Goal: Task Accomplishment & Management: Manage account settings

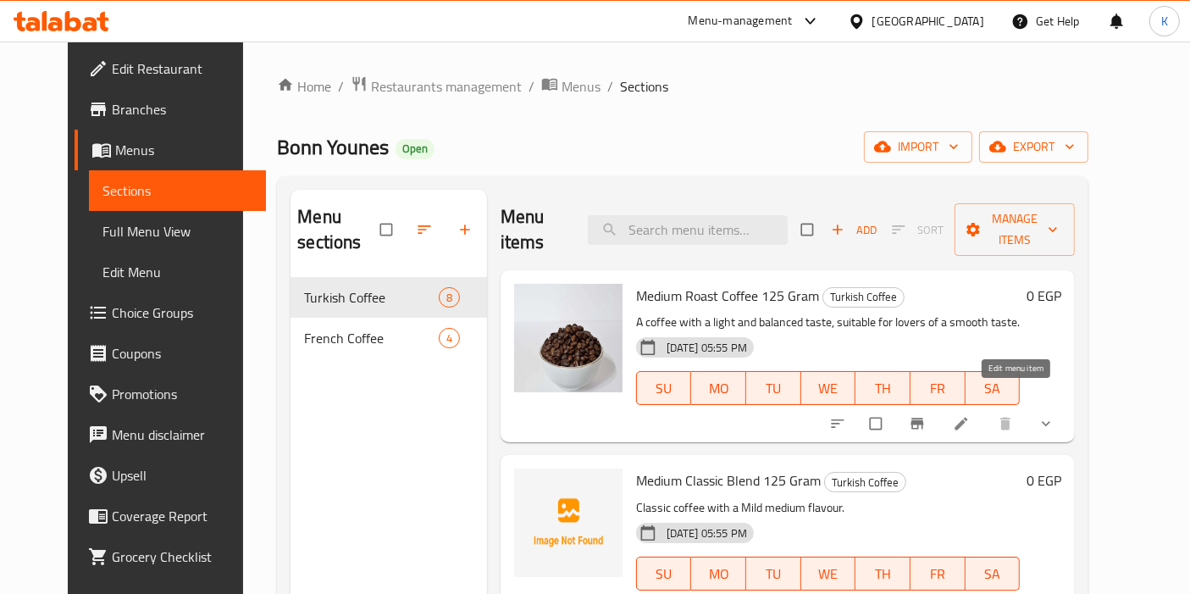
click at [970, 415] on icon at bounding box center [961, 423] width 17 height 17
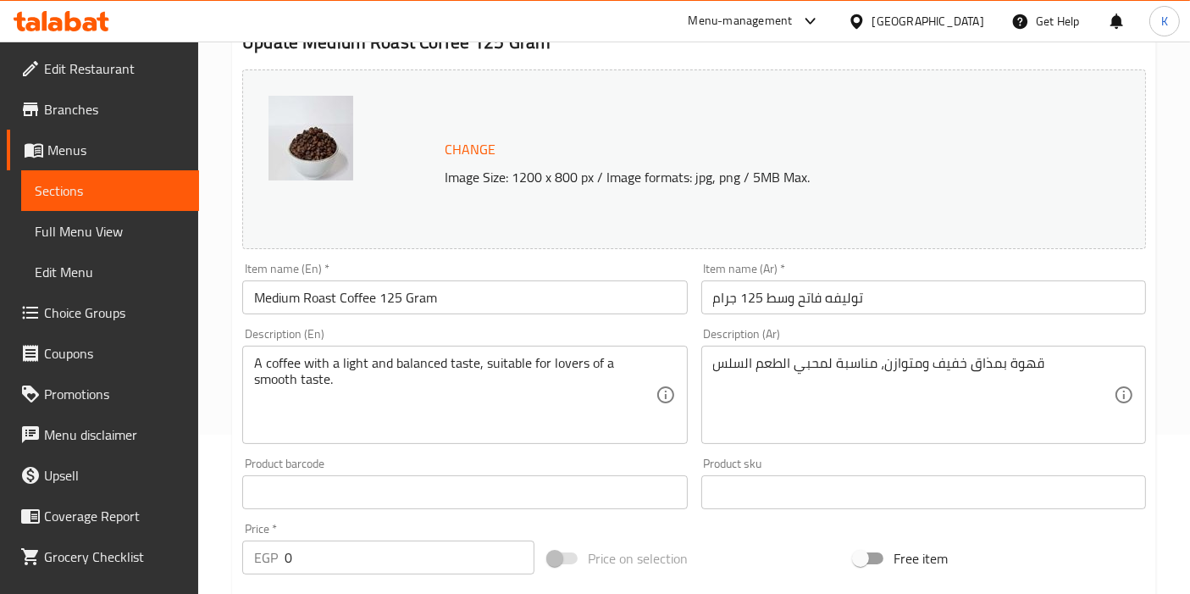
scroll to position [188, 0]
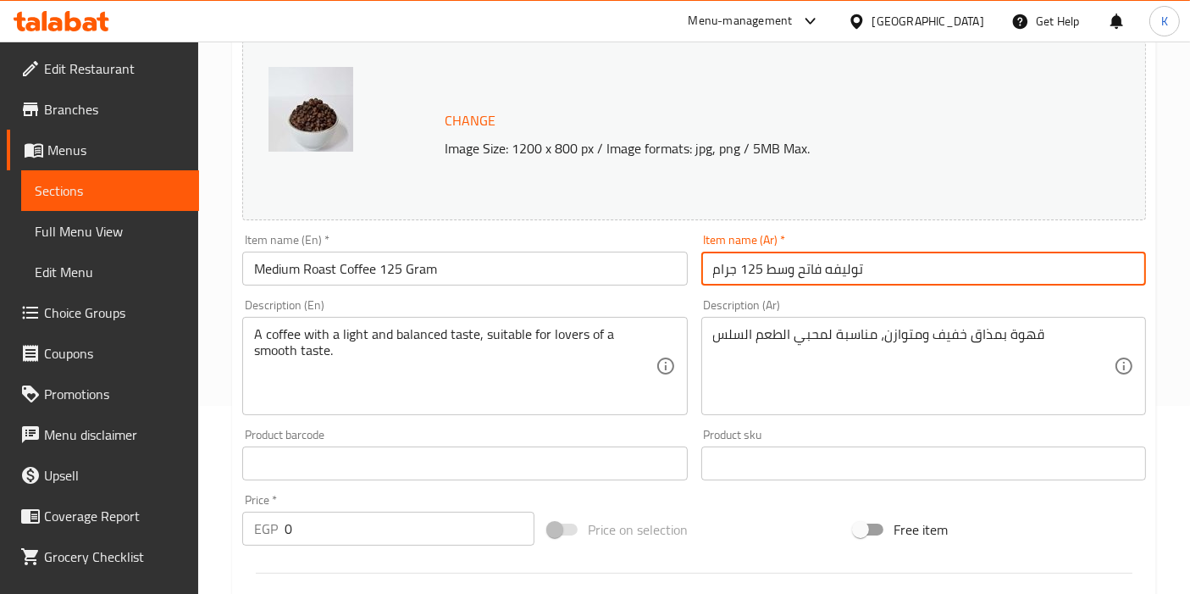
click at [786, 271] on input "توليفه فاتح وسط 125 جرام" at bounding box center [923, 269] width 445 height 34
type input "توليفه فاتح 125 جرام"
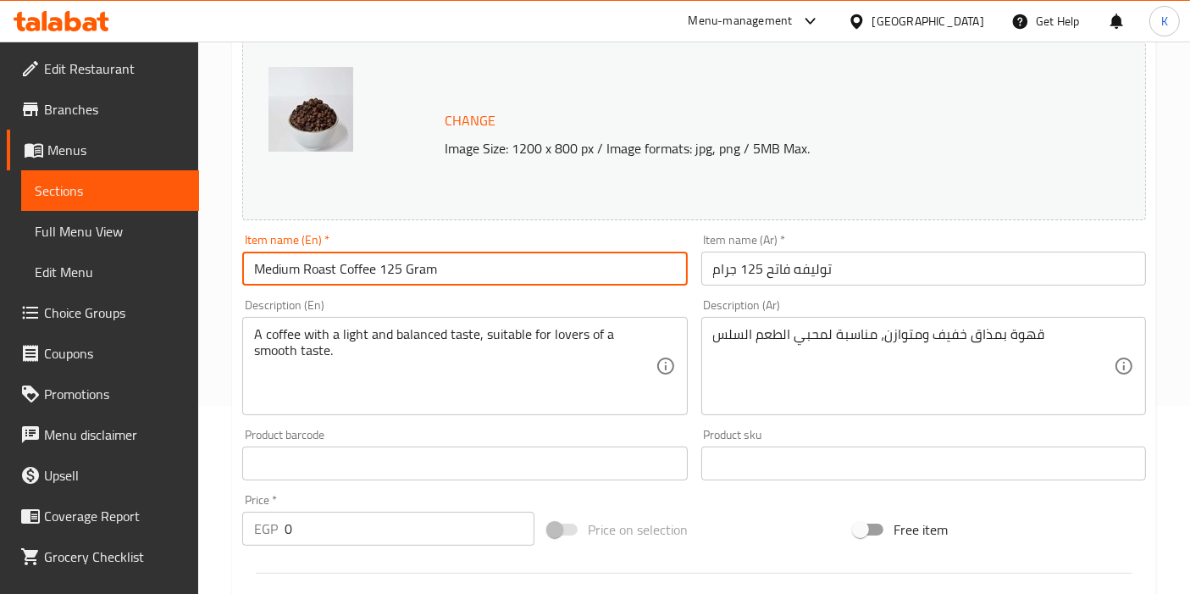
click at [270, 274] on input "Medium Roast Coffee 125 Gram" at bounding box center [464, 269] width 445 height 34
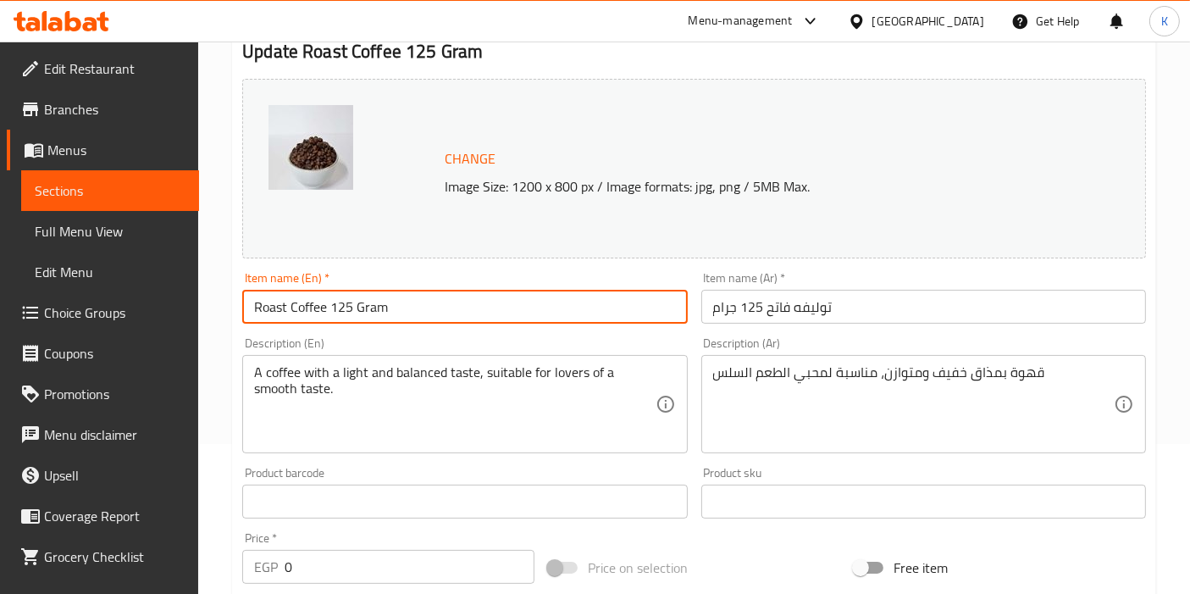
scroll to position [4, 0]
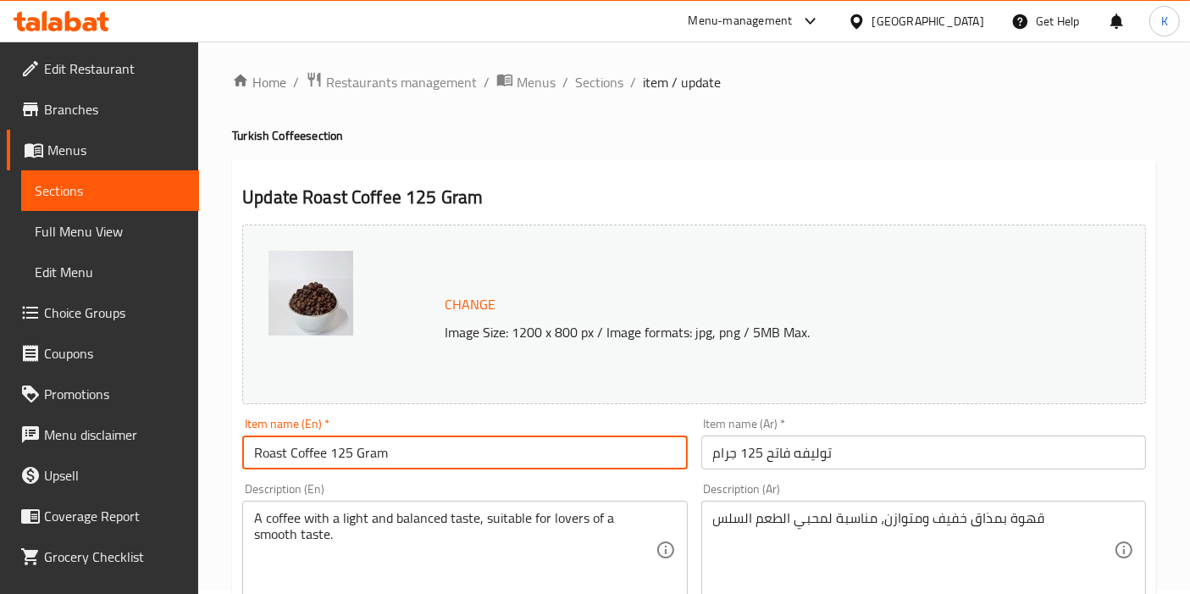
click at [273, 451] on input "Roast Coffee 125 Gram" at bounding box center [464, 452] width 445 height 34
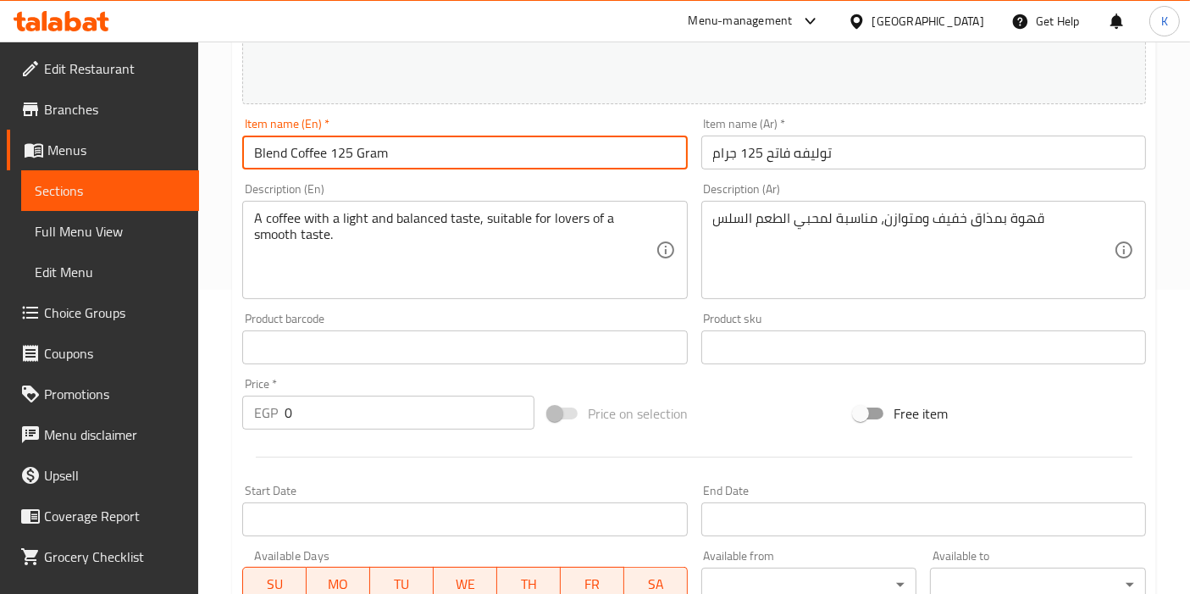
scroll to position [380, 0]
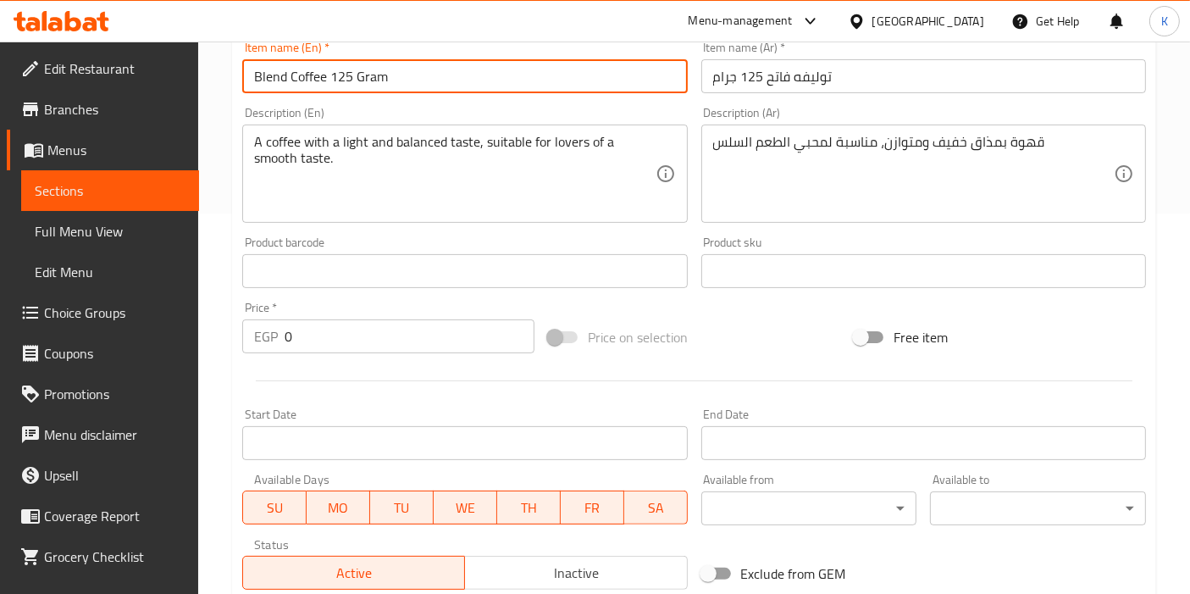
click at [252, 73] on input "Blend Coffee 125 Gram" at bounding box center [464, 76] width 445 height 34
type input "Light Blend Coffee 125 Gram"
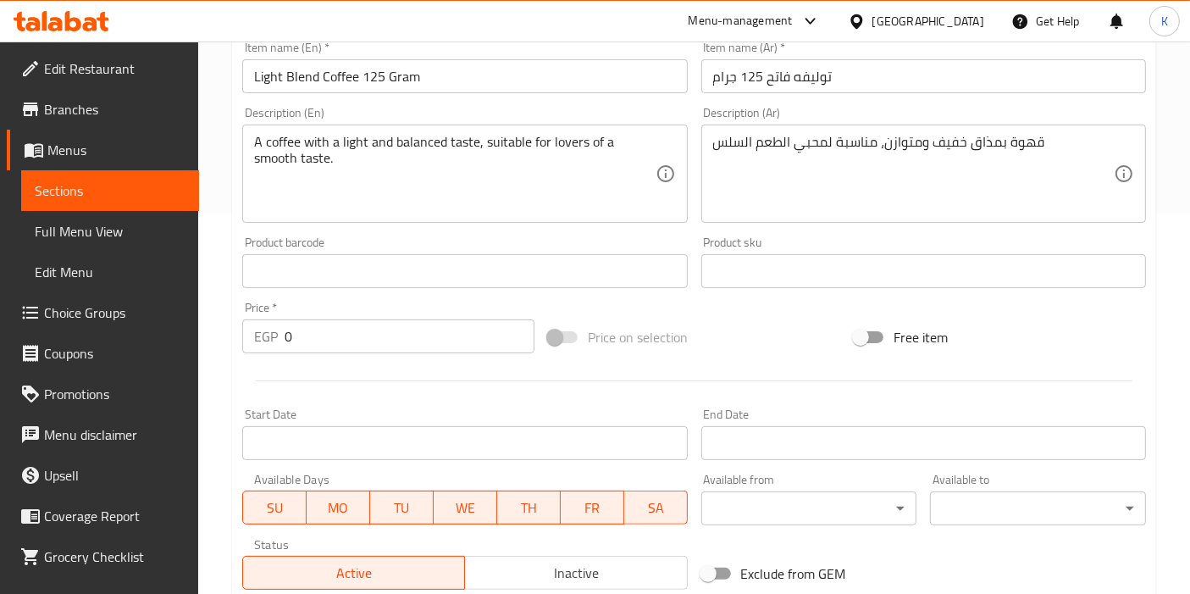
click at [616, 107] on div "Description (En) A coffee with a light and balanced taste, suitable for lovers …" at bounding box center [464, 165] width 445 height 116
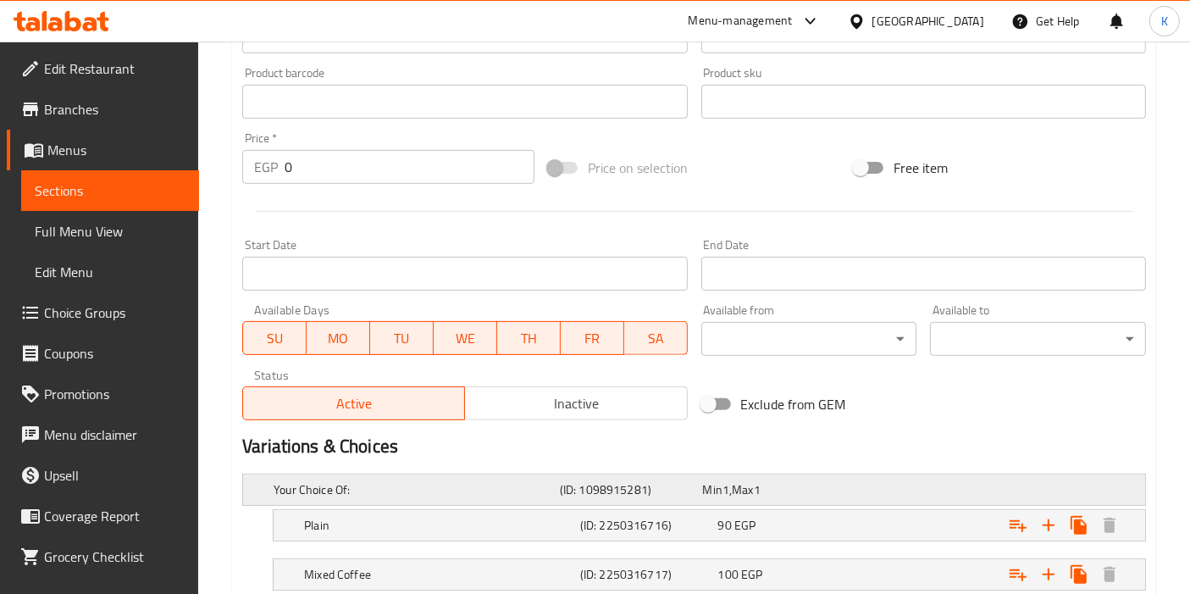
scroll to position [663, 0]
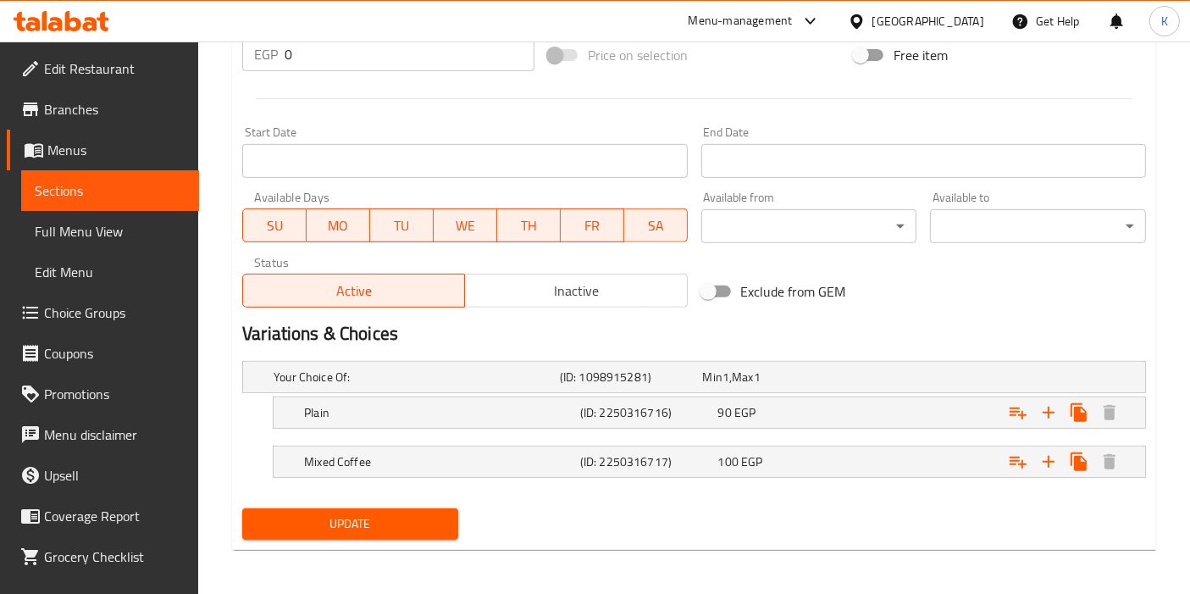
click at [405, 529] on span "Update" at bounding box center [350, 523] width 189 height 21
click at [410, 513] on span "Update" at bounding box center [350, 523] width 189 height 21
click at [389, 526] on span "Update" at bounding box center [350, 523] width 189 height 21
click at [406, 517] on span "Update" at bounding box center [350, 523] width 189 height 21
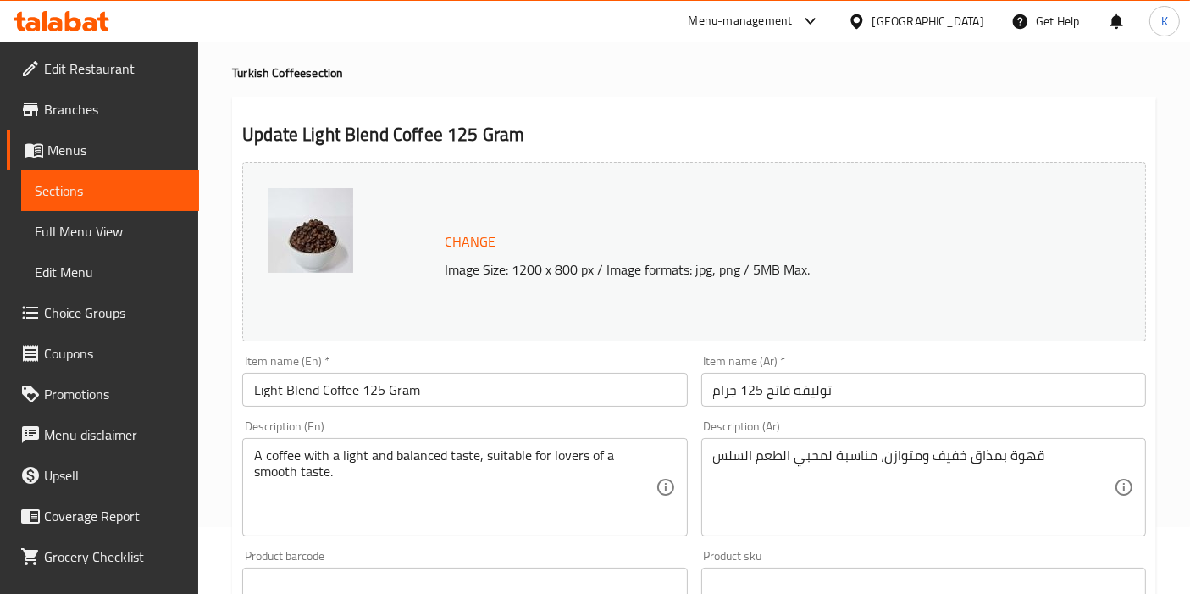
scroll to position [0, 0]
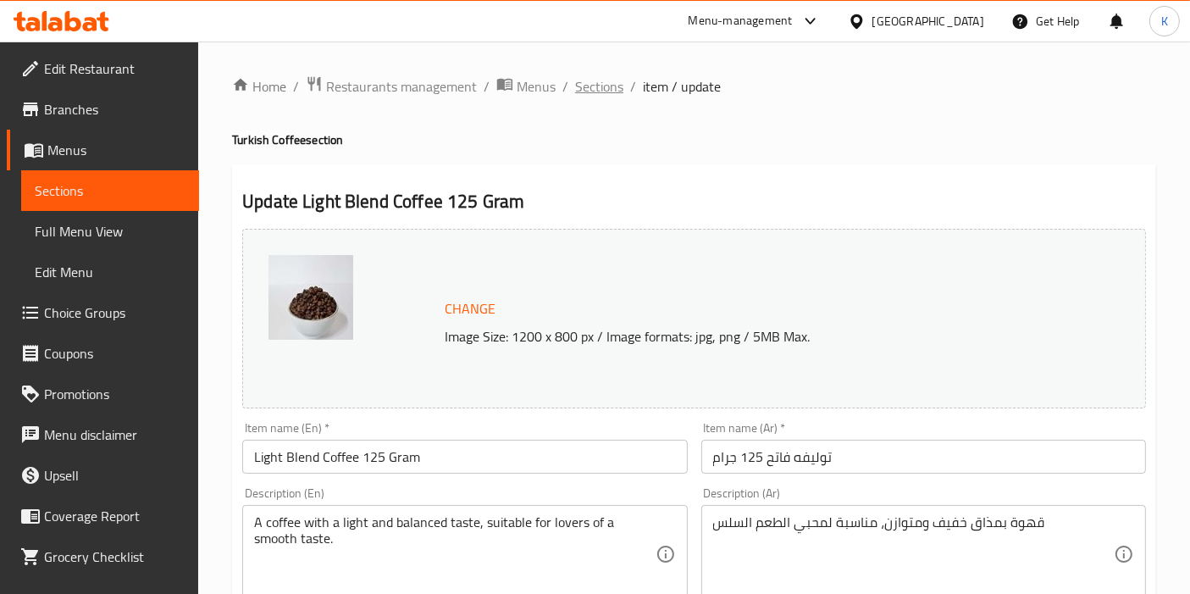
click at [596, 86] on span "Sections" at bounding box center [599, 86] width 48 height 20
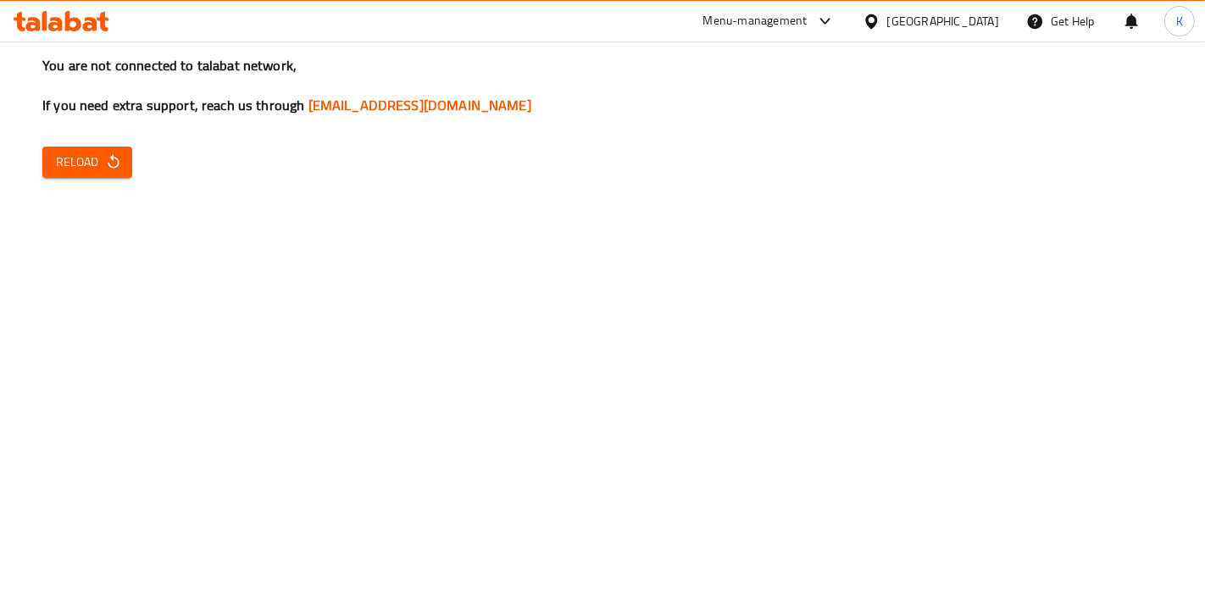
click at [119, 158] on icon "button" at bounding box center [113, 161] width 17 height 17
click at [97, 166] on span "Reload" at bounding box center [87, 162] width 63 height 21
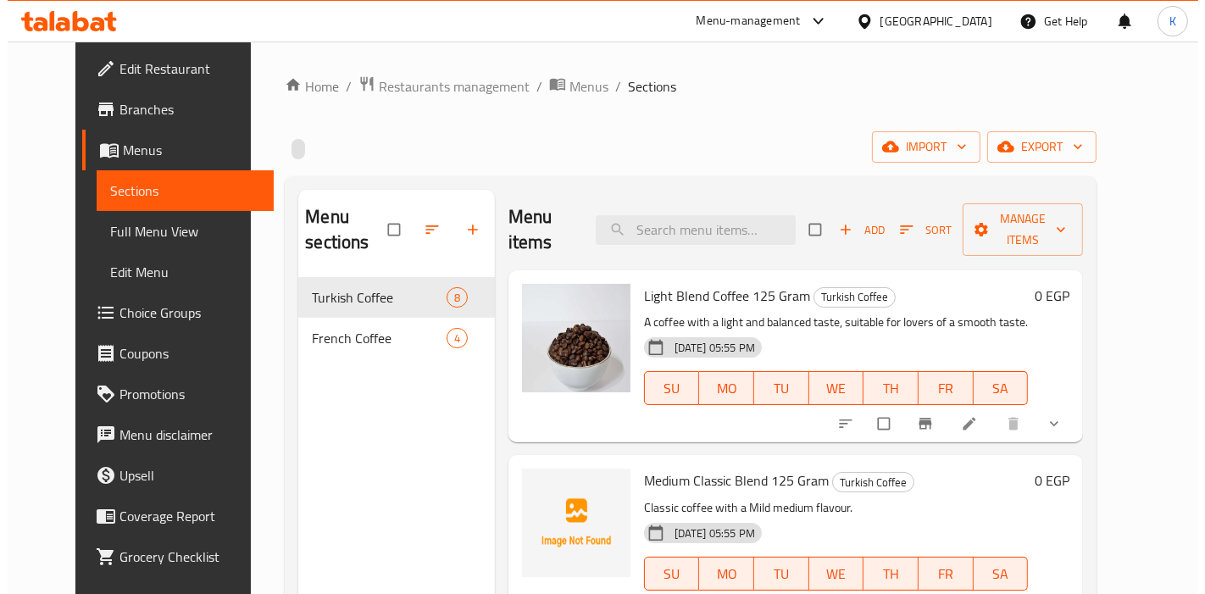
scroll to position [188, 0]
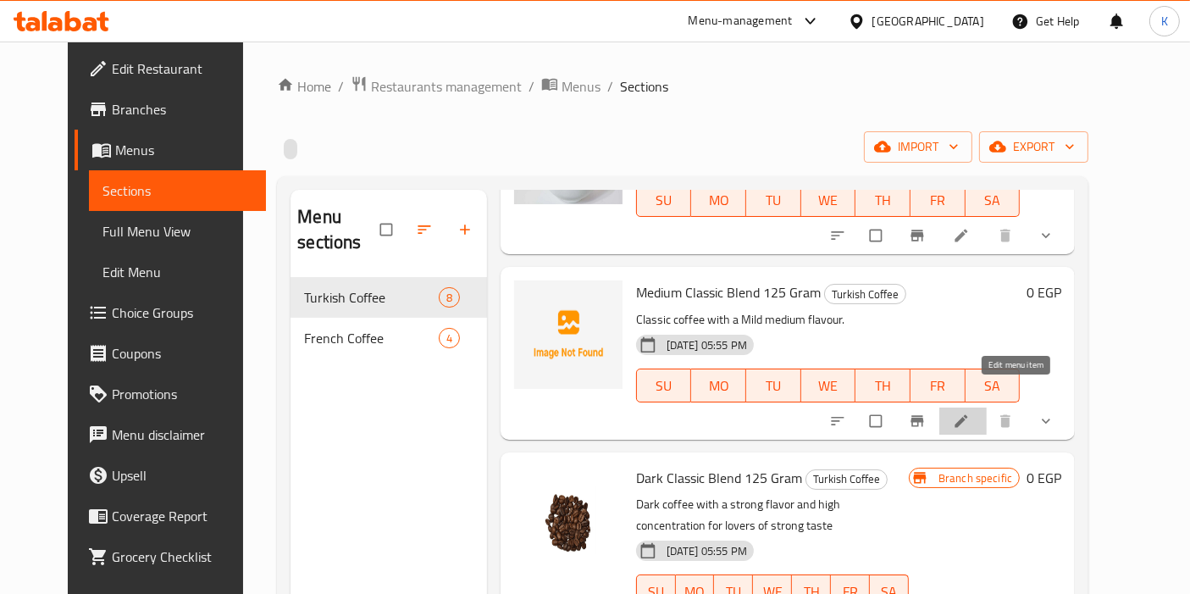
click at [970, 413] on icon at bounding box center [961, 421] width 17 height 17
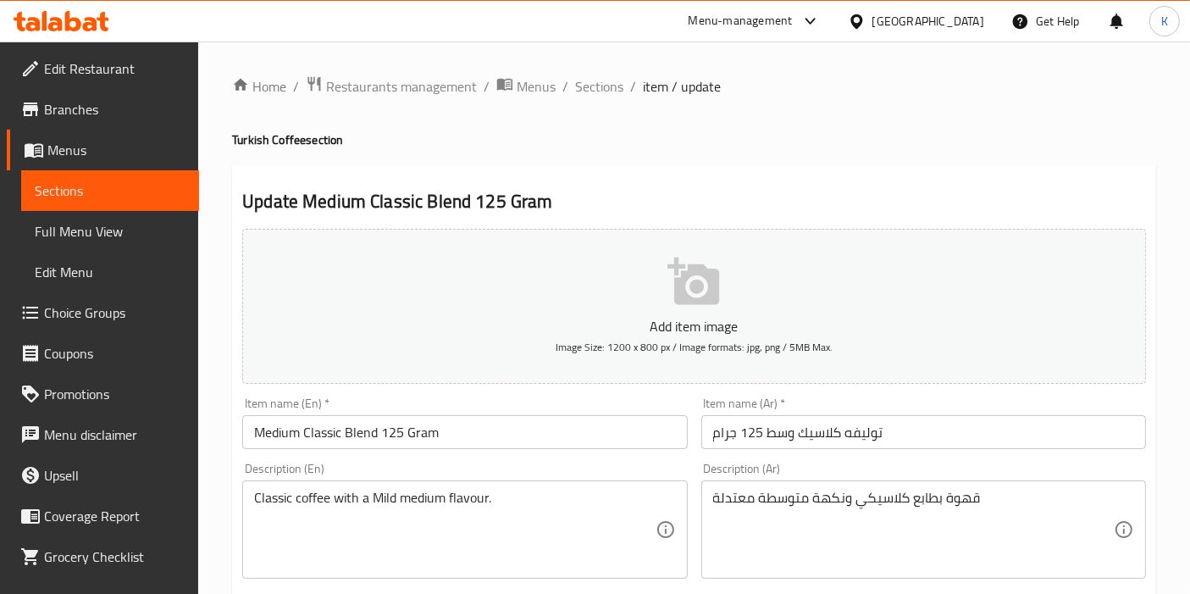
click at [324, 426] on input "Medium Classic Blend 125 Gram" at bounding box center [464, 432] width 445 height 34
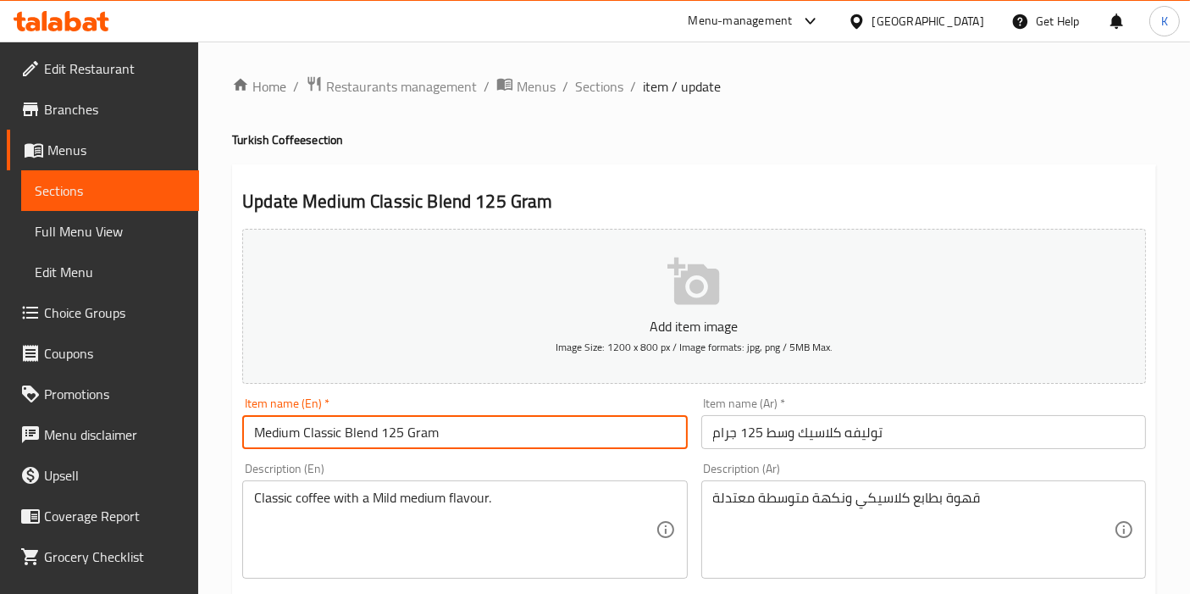
click at [324, 426] on input "Medium Classic Blend 125 Gram" at bounding box center [464, 432] width 445 height 34
type input "Medium Blend 125 Gram"
click at [811, 432] on input "توليفه كلاسيك وسط 125 جرام" at bounding box center [923, 432] width 445 height 34
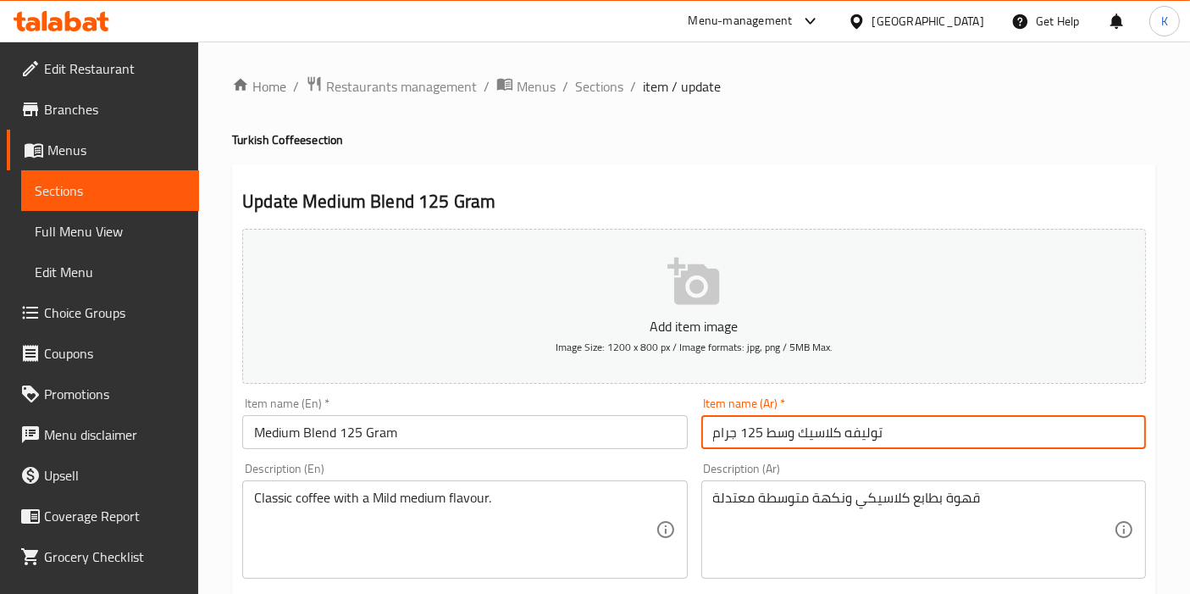
click at [811, 432] on input "توليفه كلاسيك وسط 125 جرام" at bounding box center [923, 432] width 445 height 34
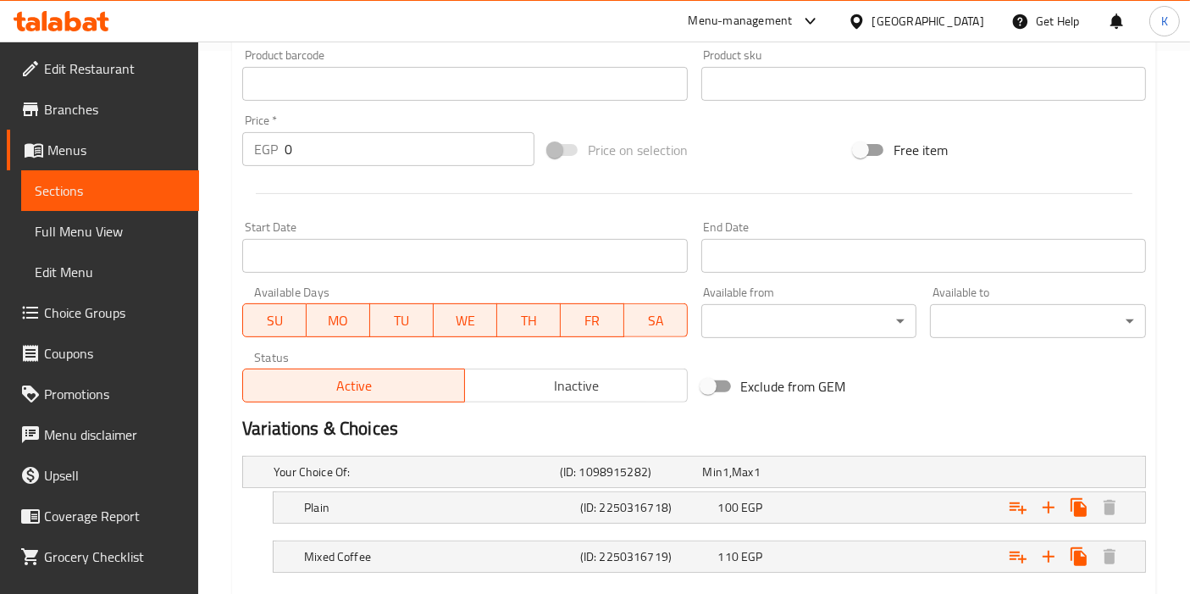
scroll to position [637, 0]
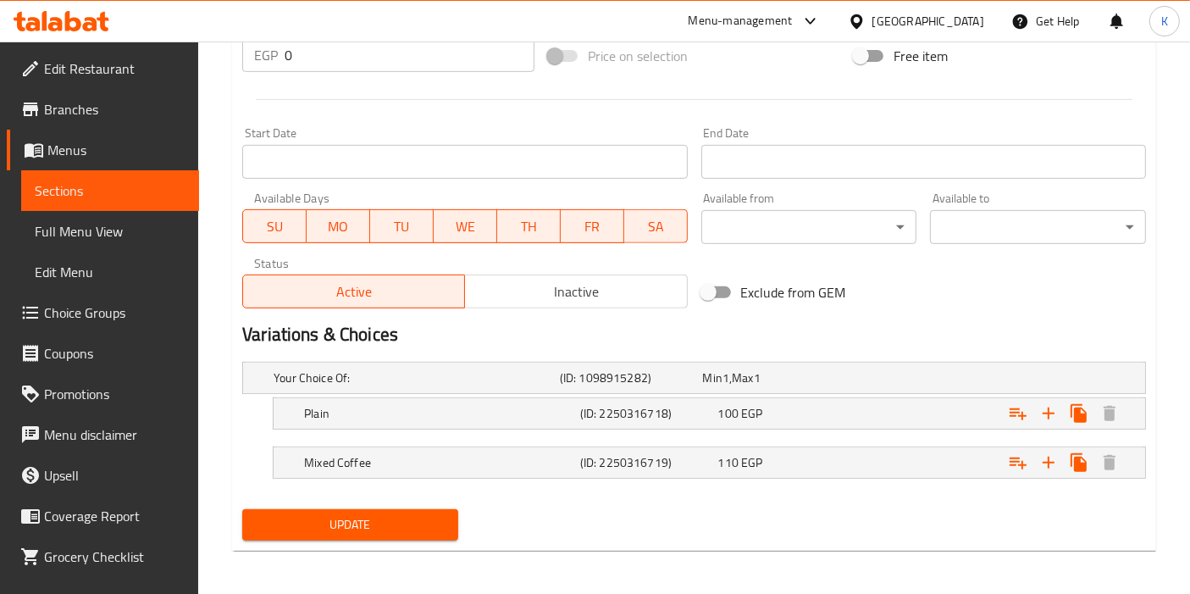
type input "توليفه وسط 125 جرام"
click at [388, 521] on span "Update" at bounding box center [350, 524] width 189 height 21
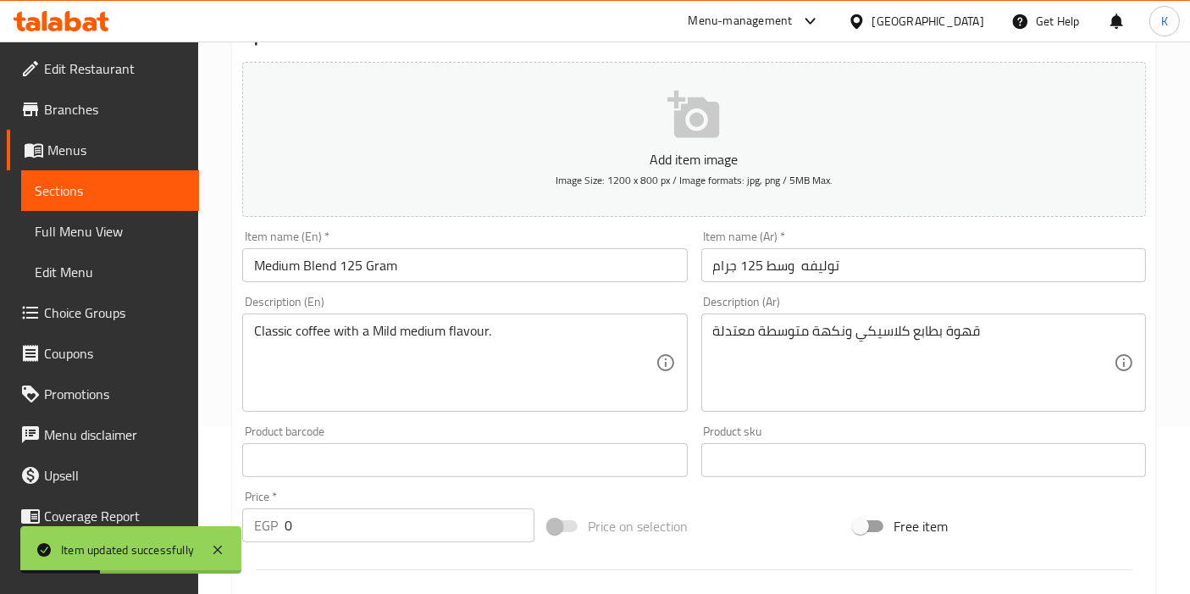
scroll to position [0, 0]
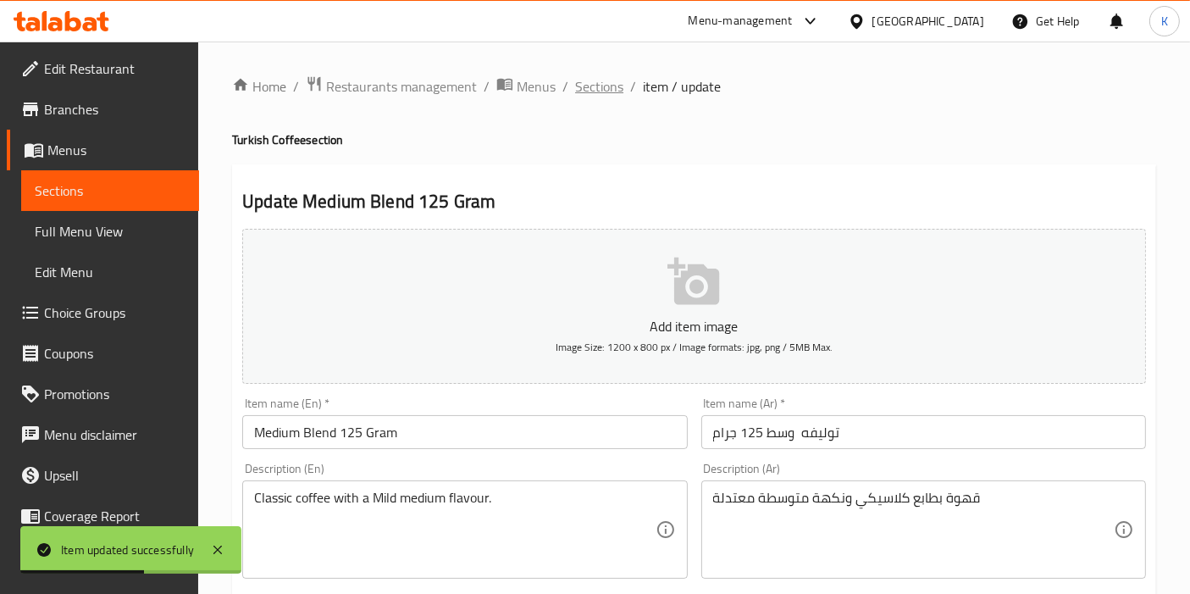
click at [601, 88] on span "Sections" at bounding box center [599, 86] width 48 height 20
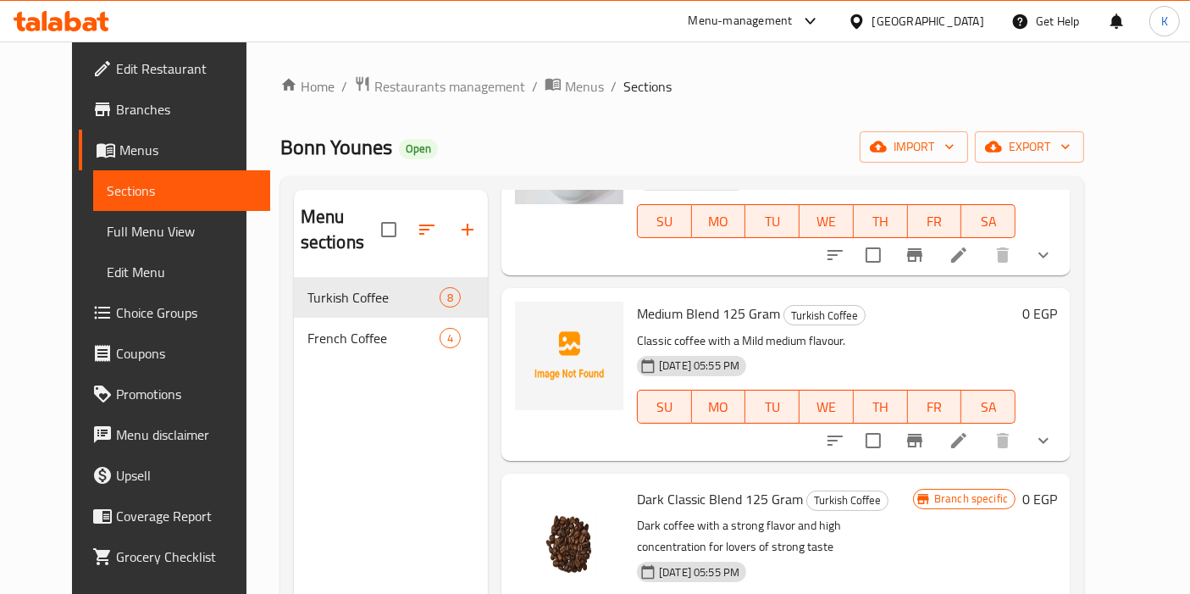
scroll to position [282, 0]
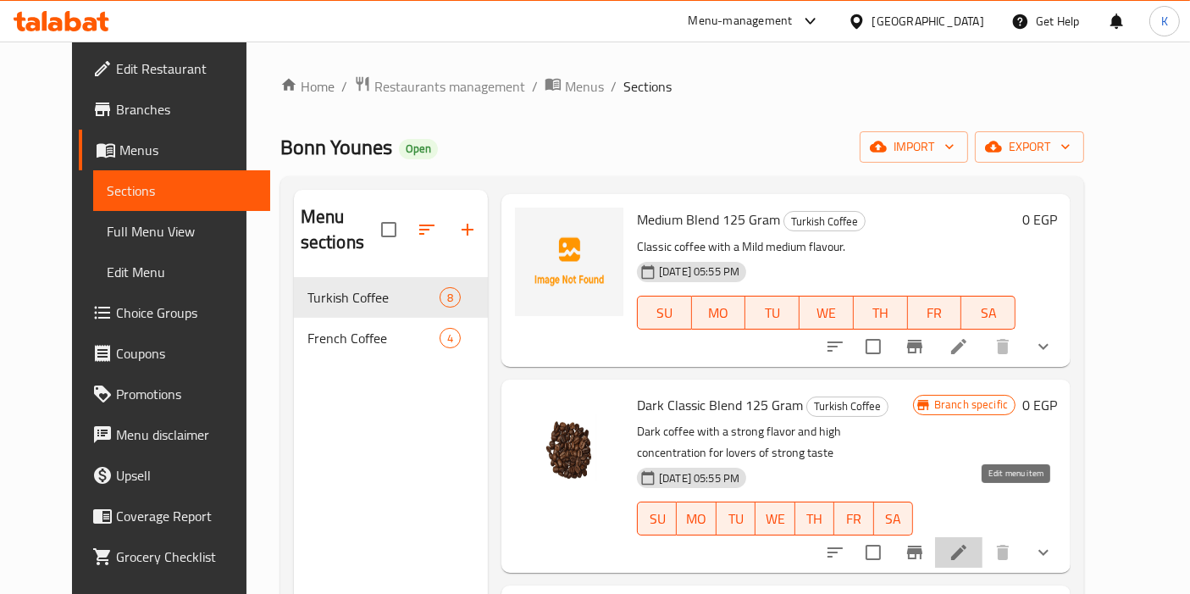
click at [969, 542] on icon at bounding box center [959, 552] width 20 height 20
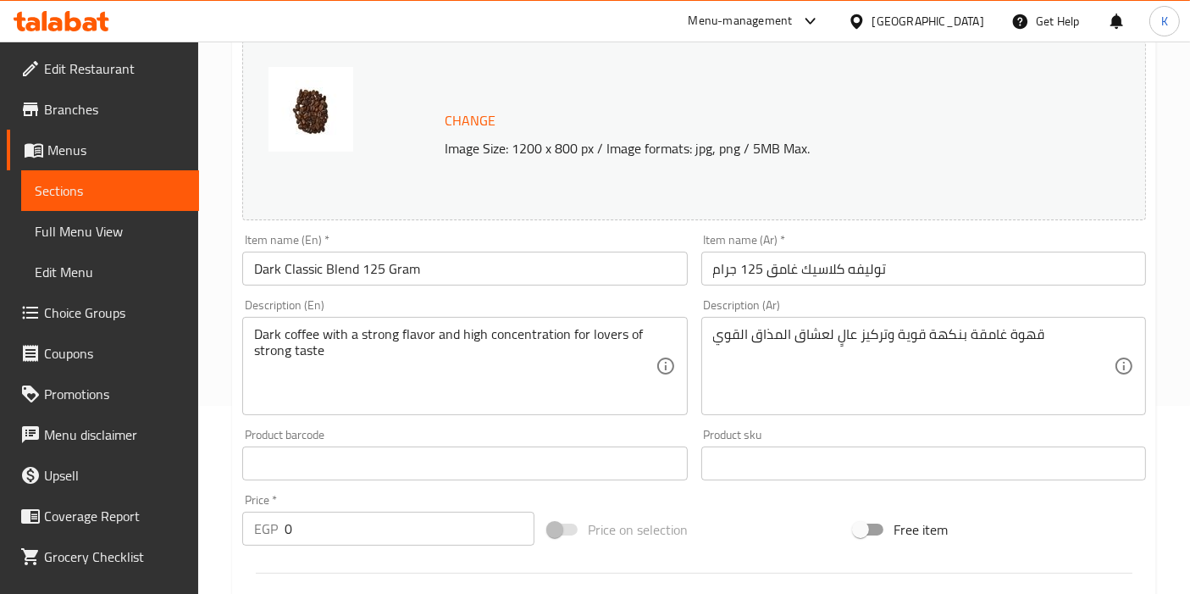
scroll to position [94, 0]
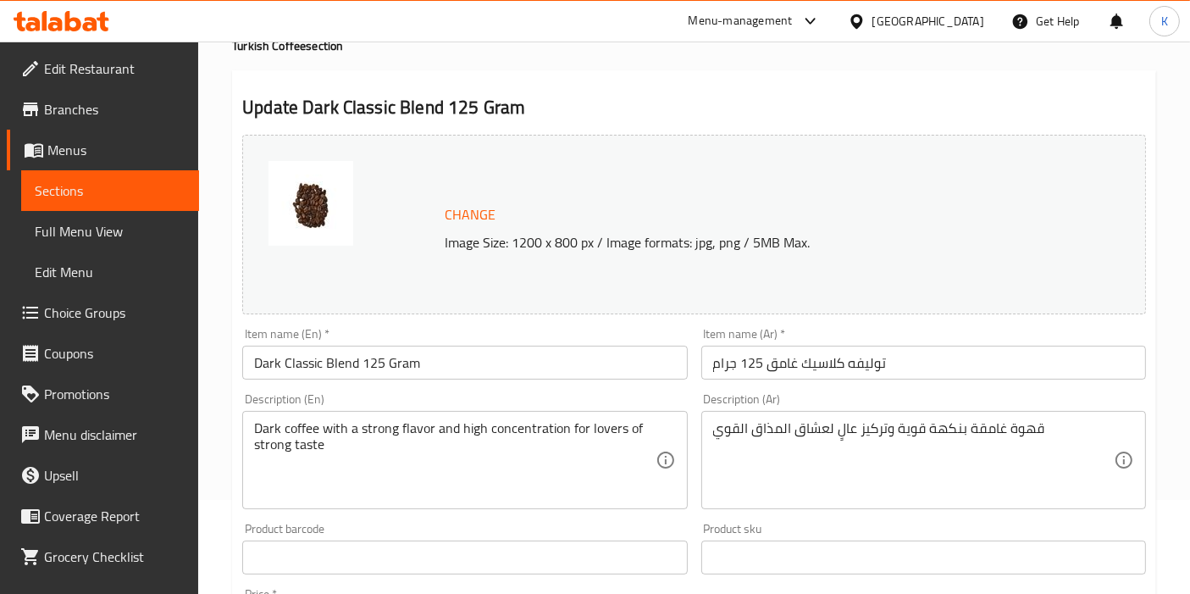
click at [828, 362] on input "توليفه كلاسيك غامق 125 جرام" at bounding box center [923, 363] width 445 height 34
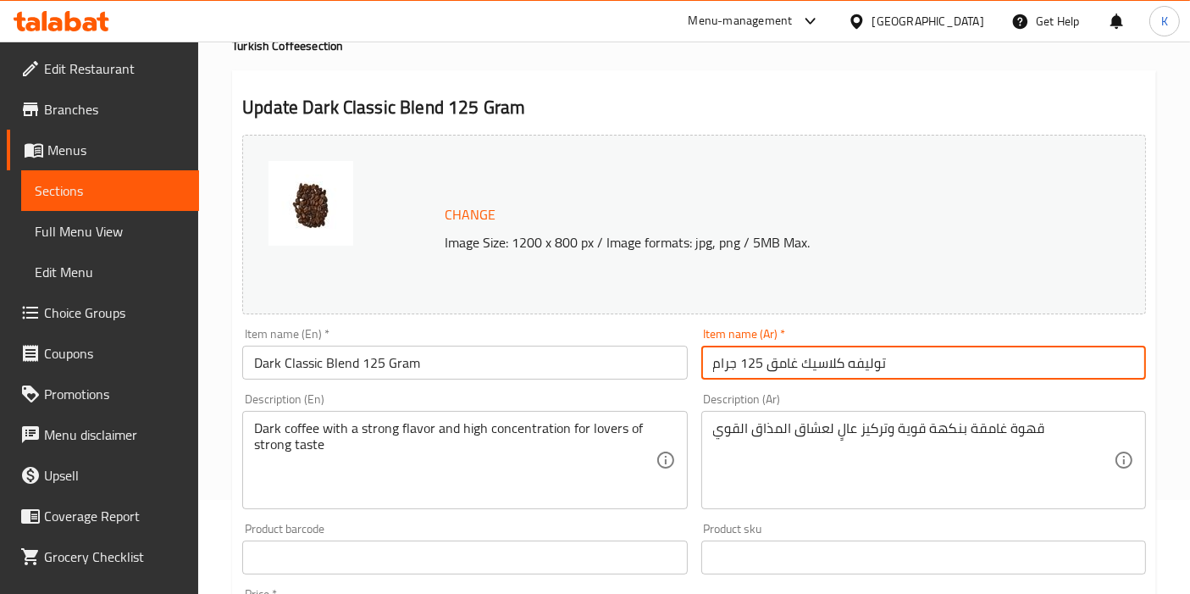
click at [828, 362] on input "توليفه كلاسيك غامق 125 جرام" at bounding box center [923, 363] width 445 height 34
type input "توليفه غامق 125 جرام"
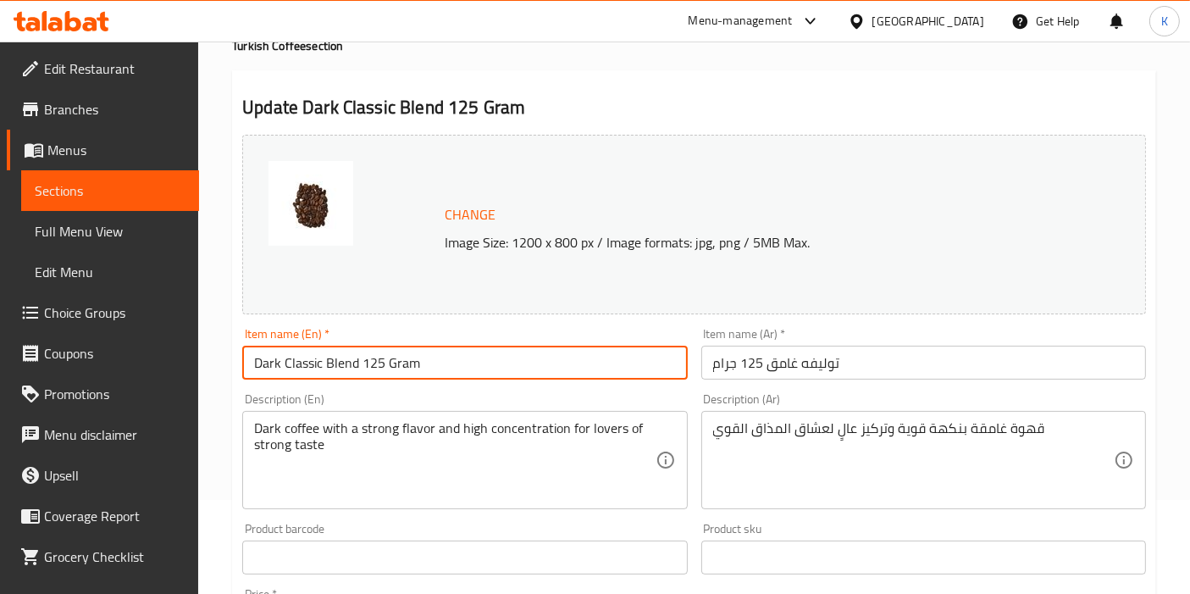
click at [293, 362] on input "Dark Classic Blend 125 Gram" at bounding box center [464, 363] width 445 height 34
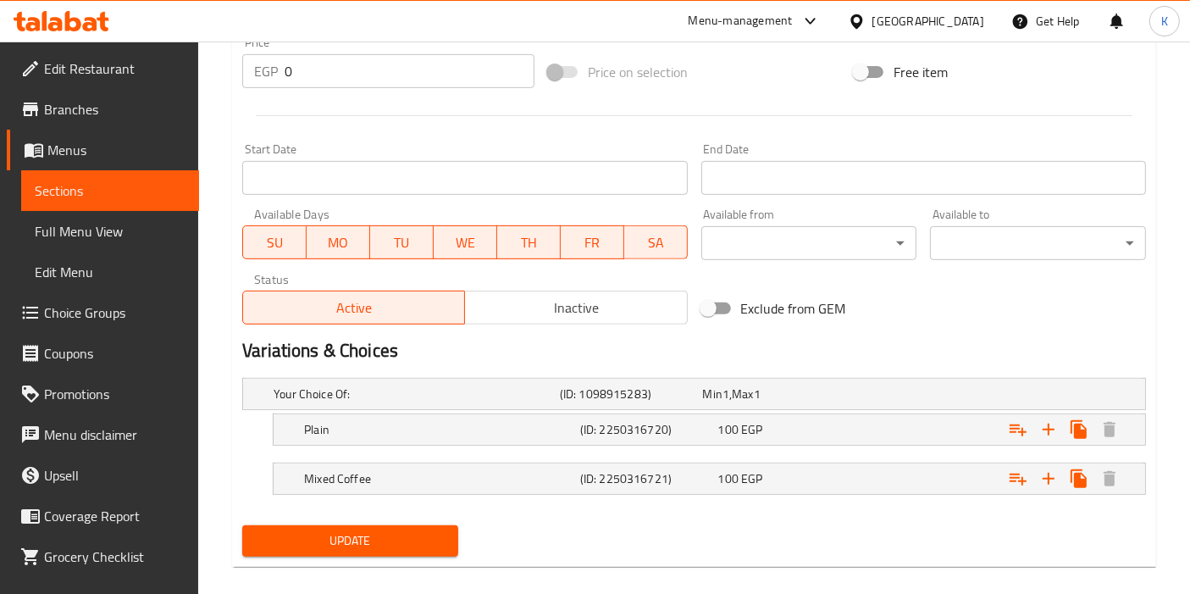
scroll to position [663, 0]
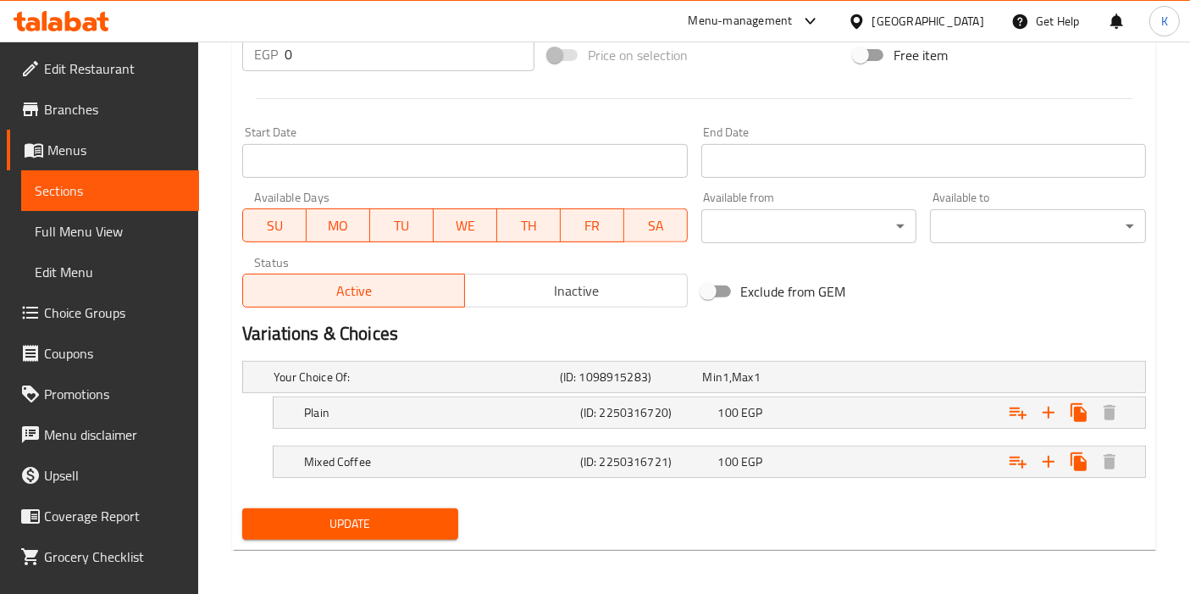
type input "Dark Blend 125 Gram"
click at [386, 513] on span "Update" at bounding box center [350, 523] width 189 height 21
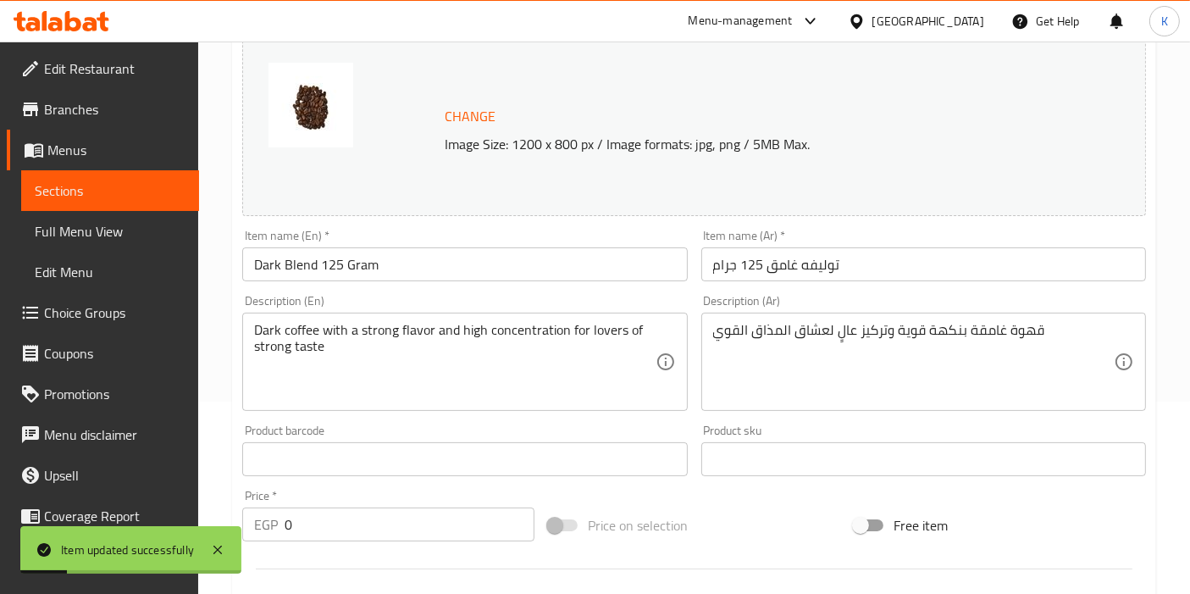
scroll to position [0, 0]
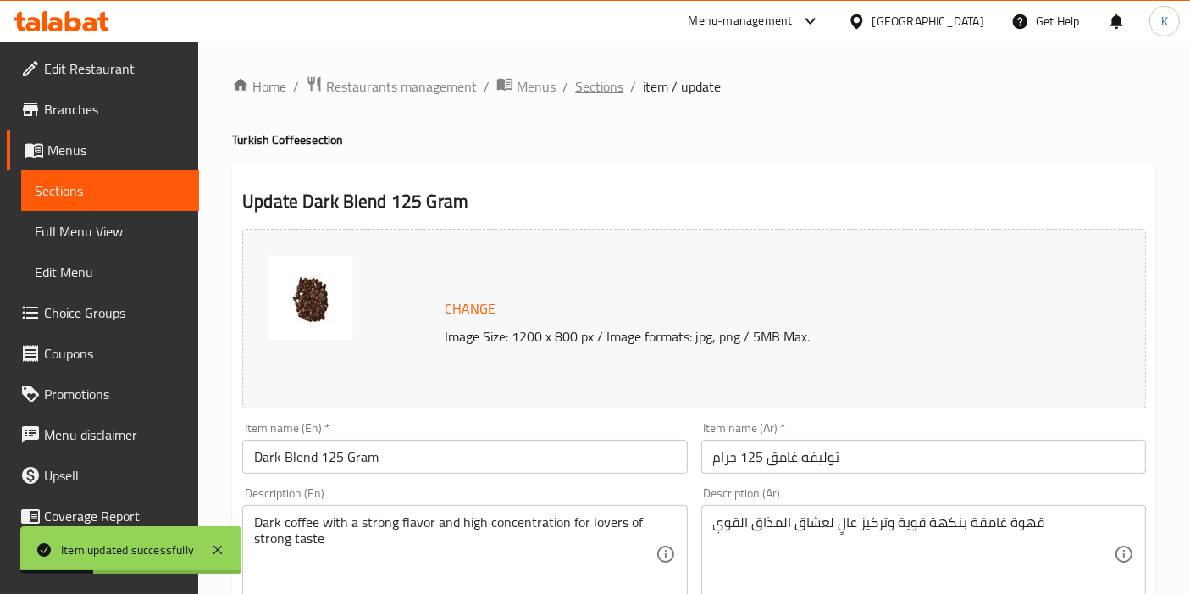
click at [585, 96] on span "Sections" at bounding box center [599, 86] width 48 height 20
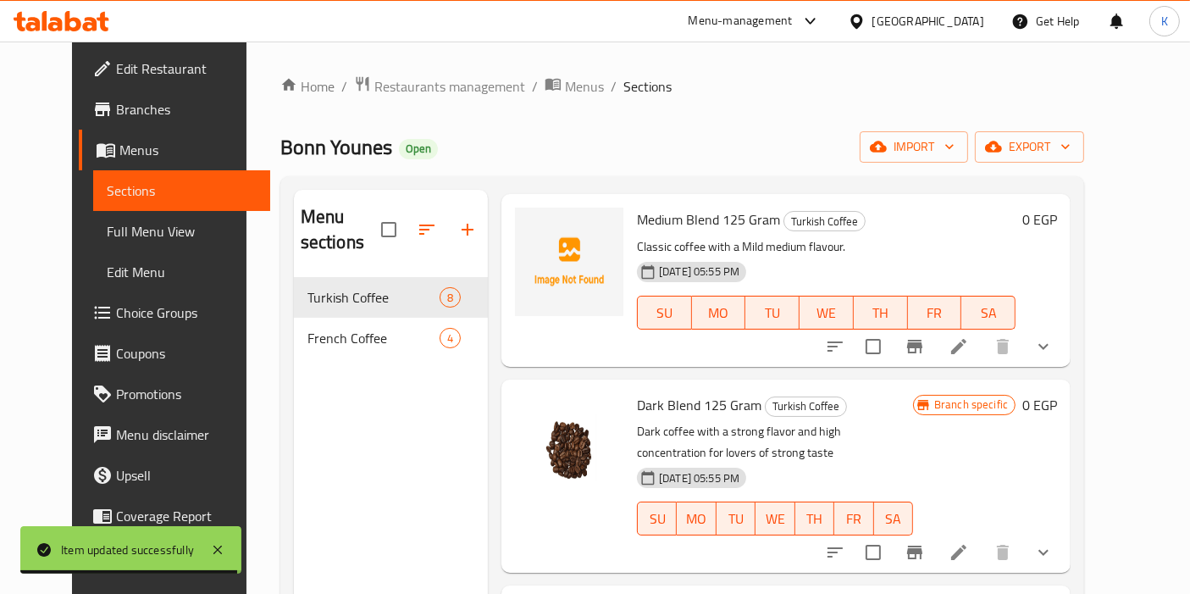
scroll to position [564, 0]
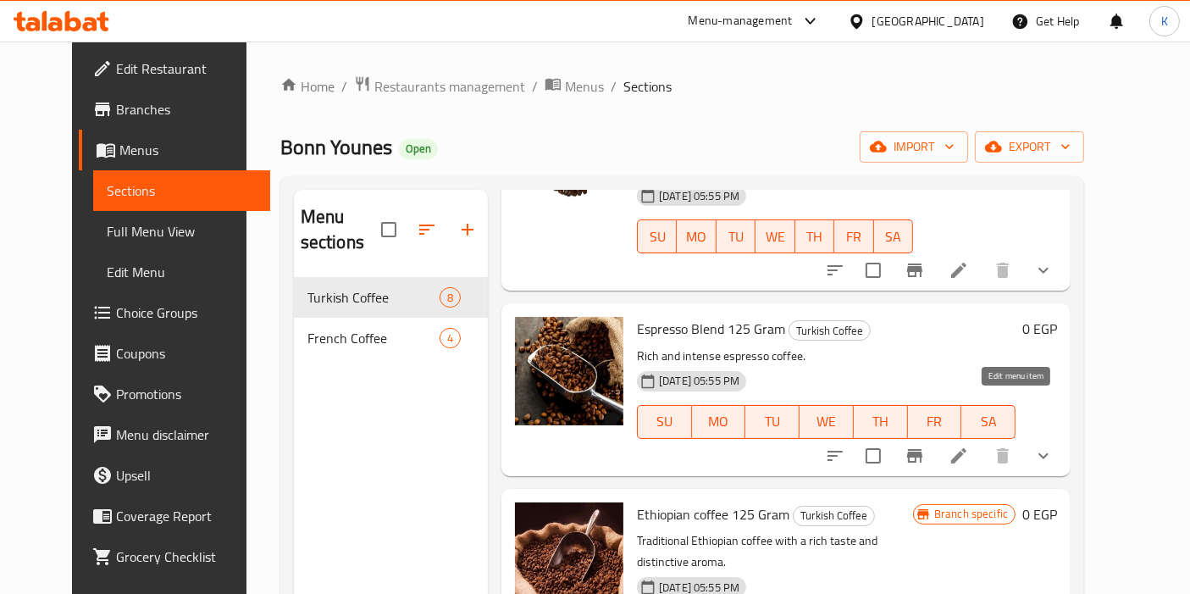
click at [967, 448] on icon at bounding box center [958, 455] width 15 height 15
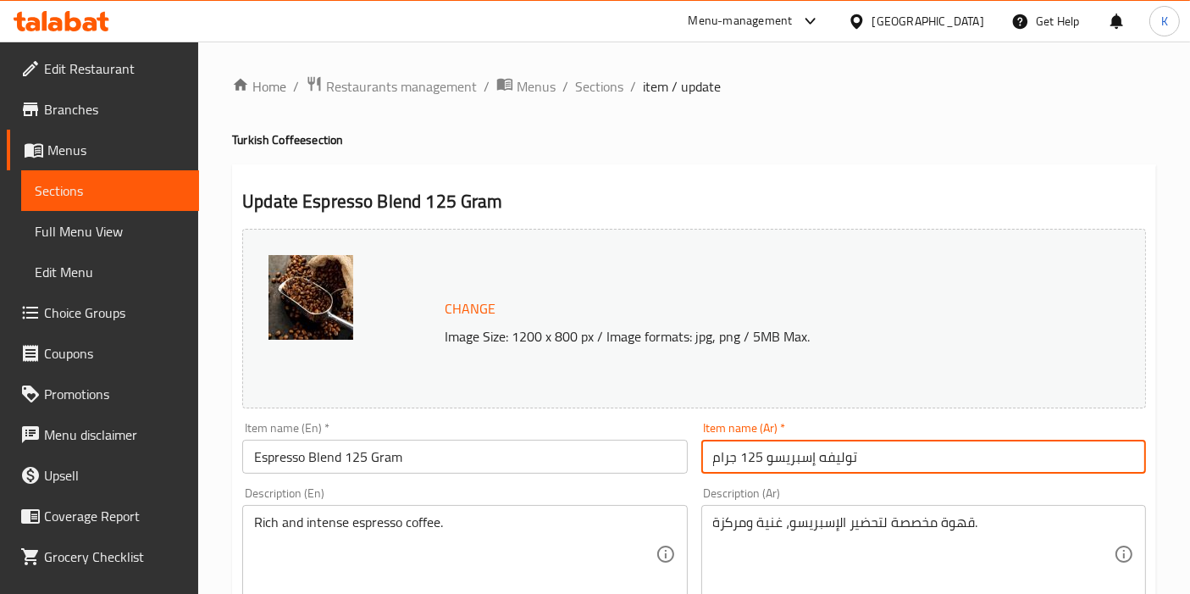
click at [850, 461] on input "توليفه إسبريسو 125 جرام" at bounding box center [923, 457] width 445 height 34
type input "إسبريسو 125 جرام"
click at [319, 459] on input "Espresso Blend 125 Gram" at bounding box center [464, 457] width 445 height 34
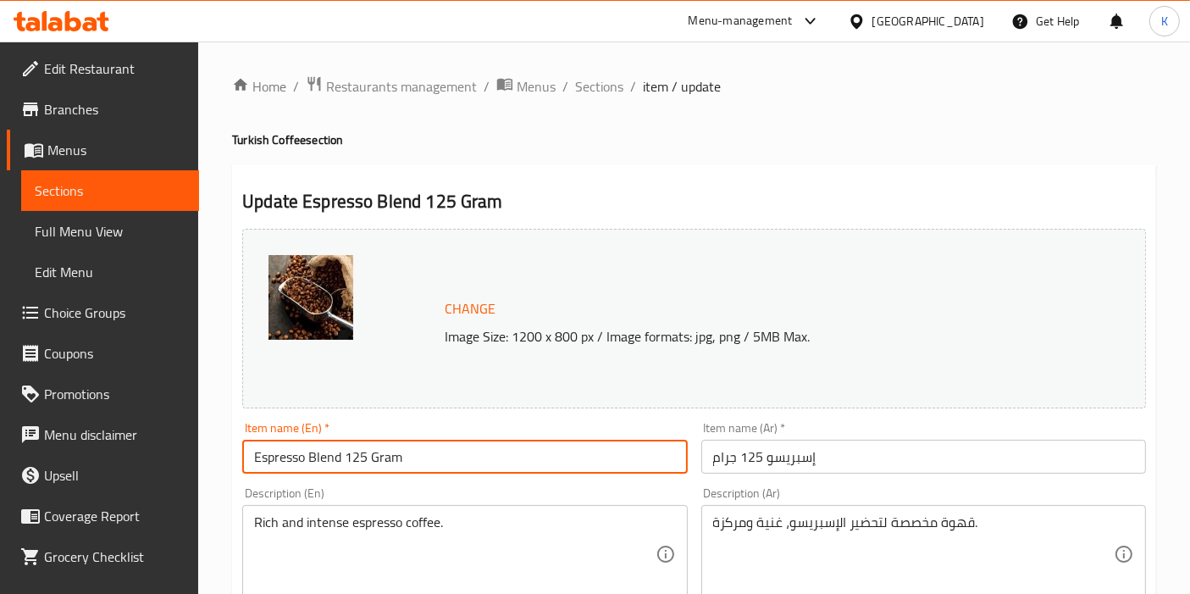
click at [319, 459] on input "Espresso Blend 125 Gram" at bounding box center [464, 457] width 445 height 34
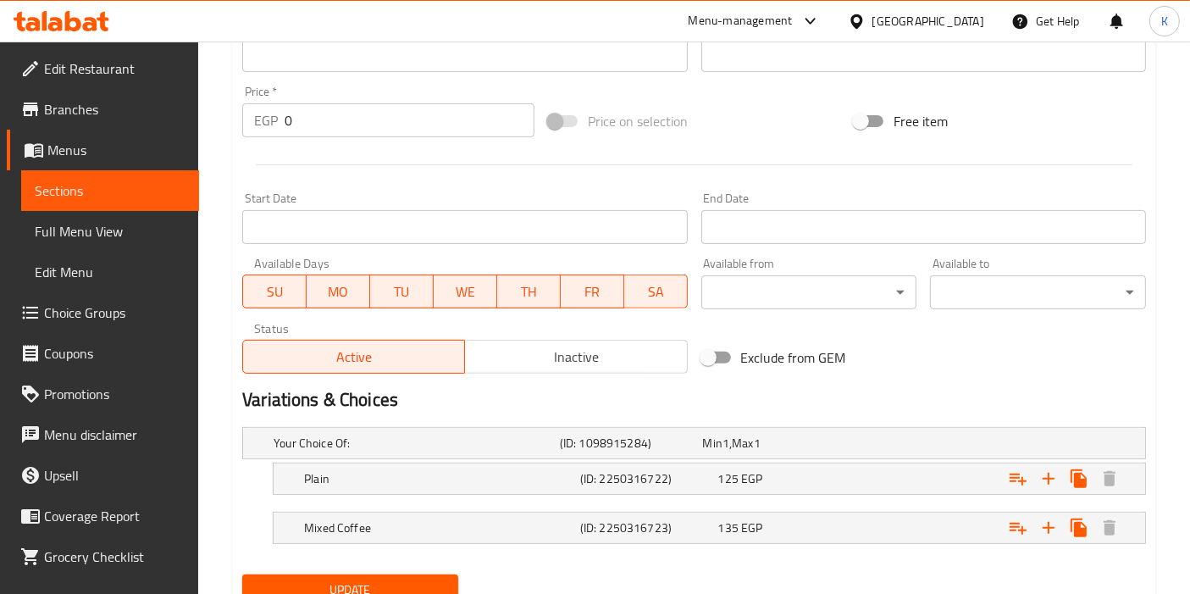
scroll to position [663, 0]
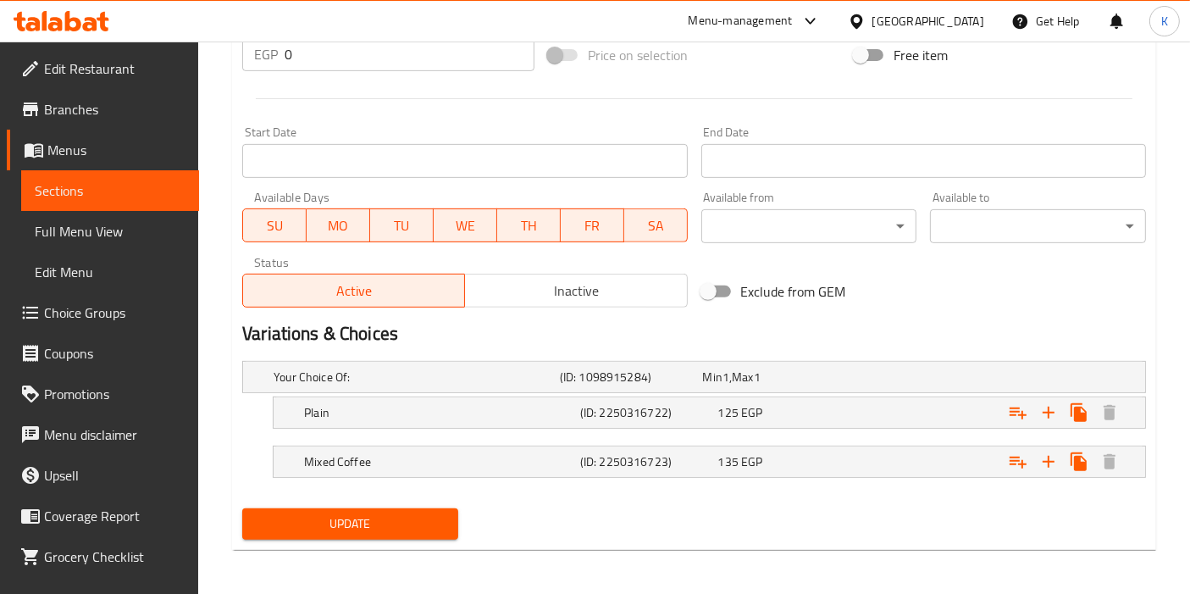
type input "Espresso 125 Gram"
click at [358, 524] on span "Update" at bounding box center [350, 523] width 189 height 21
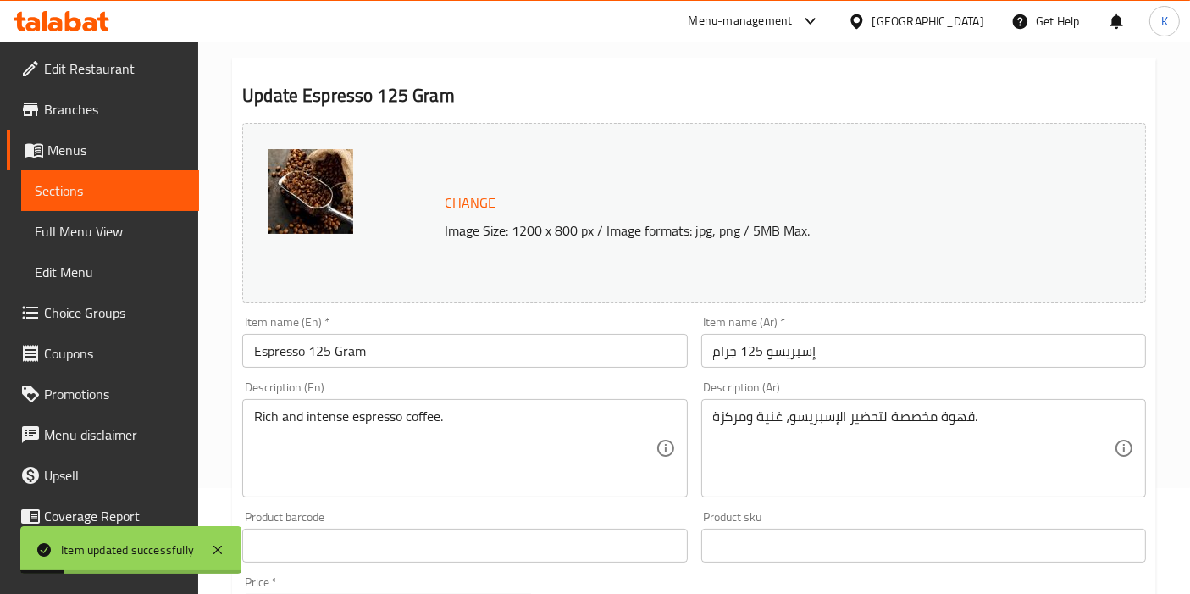
scroll to position [0, 0]
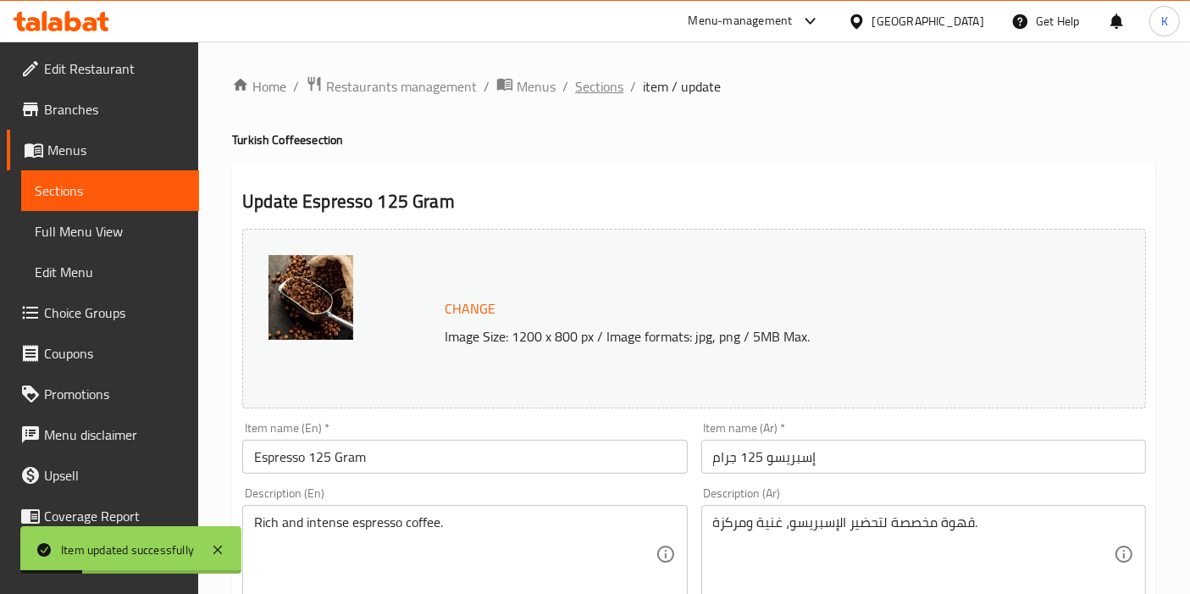
click at [597, 93] on span "Sections" at bounding box center [599, 86] width 48 height 20
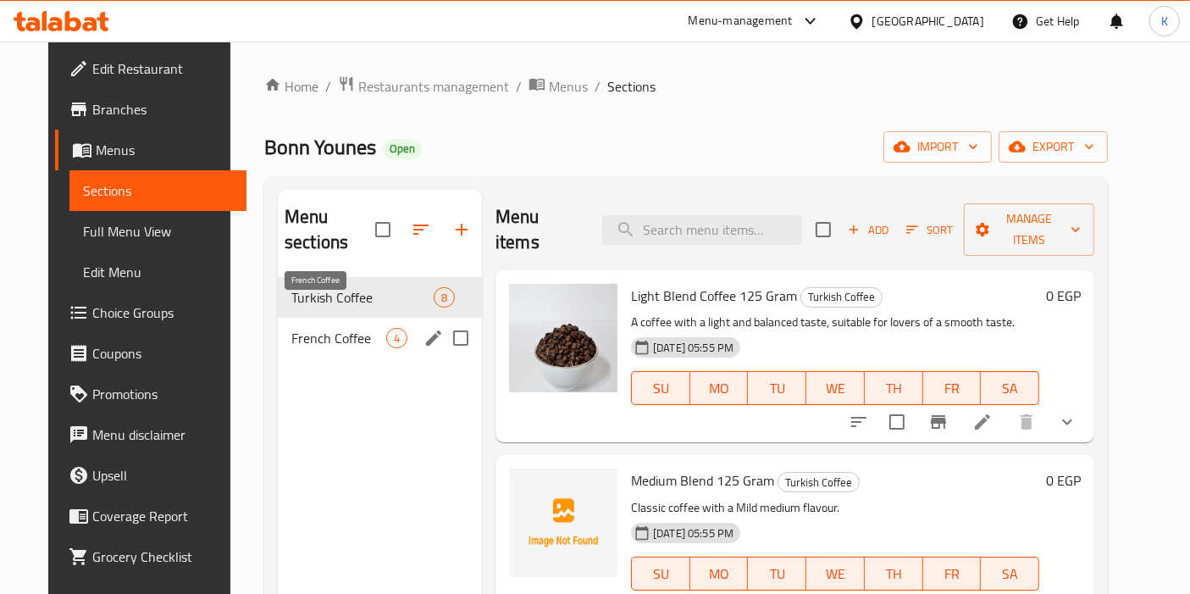
click at [340, 328] on span "French Coffee" at bounding box center [338, 338] width 95 height 20
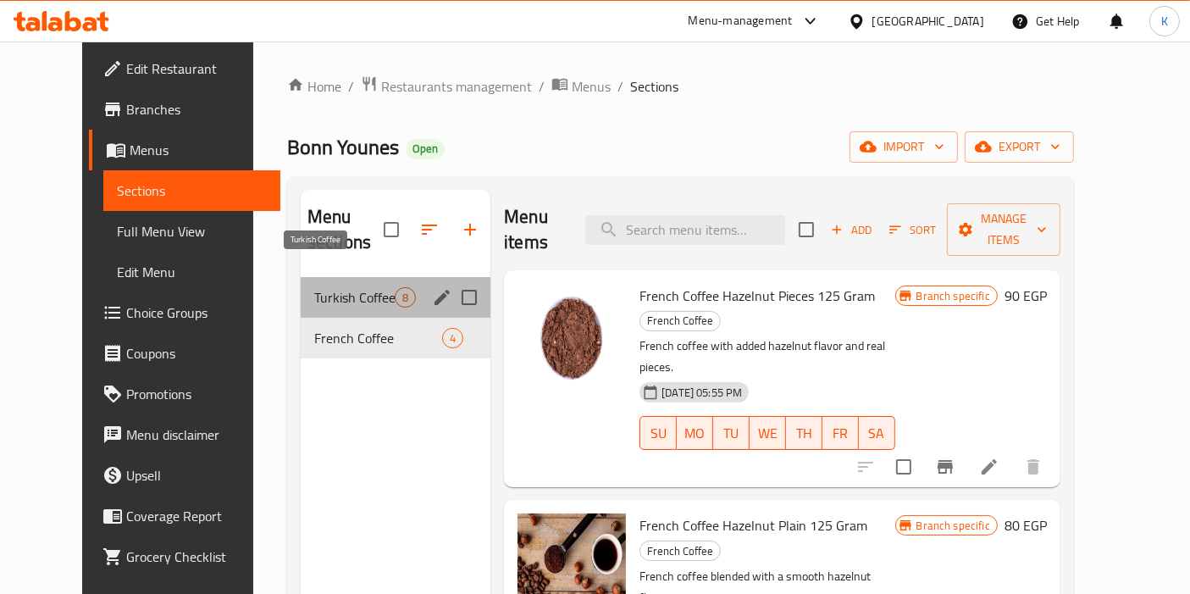
click at [336, 287] on span "Turkish Coffee" at bounding box center [354, 297] width 80 height 20
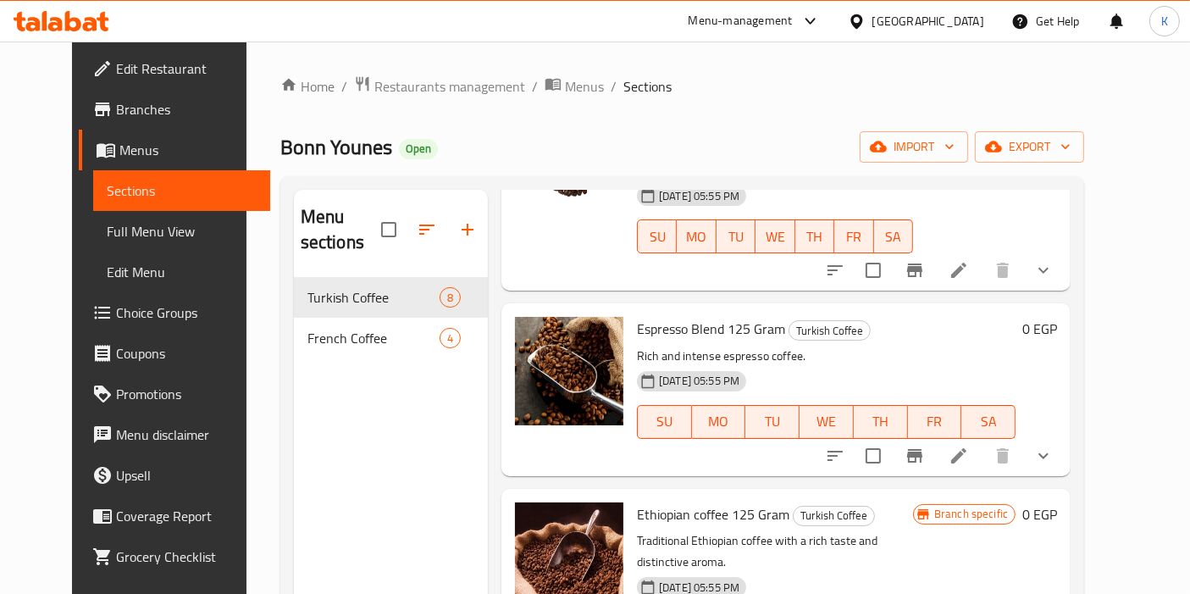
scroll to position [188, 0]
